Goal: Task Accomplishment & Management: Use online tool/utility

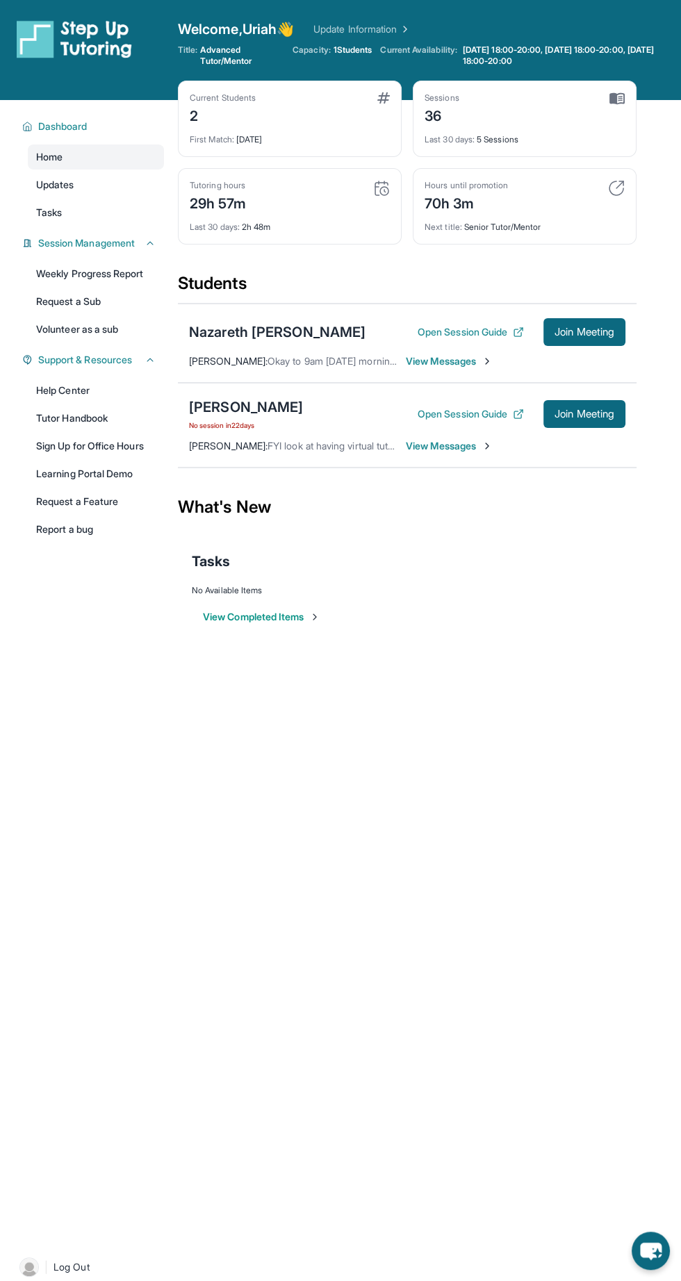
click at [605, 344] on button "Join Meeting" at bounding box center [584, 332] width 82 height 28
click at [591, 335] on span "Join Meeting" at bounding box center [584, 332] width 60 height 8
